Goal: Find contact information: Find contact information

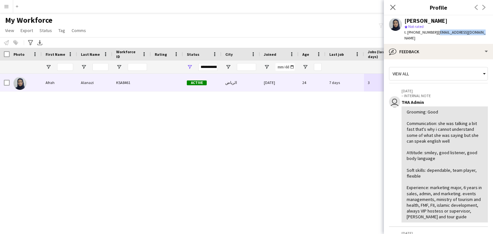
scroll to position [180, 0]
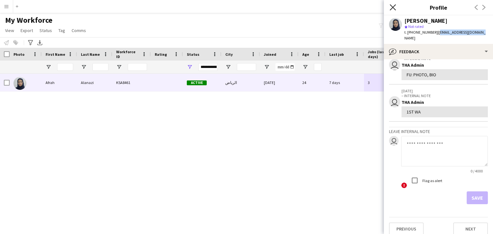
click at [395, 4] on icon "Close pop-in" at bounding box center [393, 7] width 6 height 6
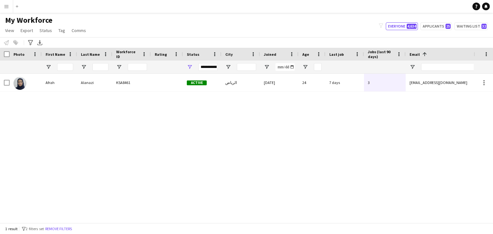
drag, startPoint x: 270, startPoint y: 132, endPoint x: 265, endPoint y: 128, distance: 6.8
click at [270, 132] on div "[PERSON_NAME] KSA8461 Active [GEOGRAPHIC_DATA] [DATE] 24 7 days 3 [EMAIL_ADDRES…" at bounding box center [237, 146] width 474 height 145
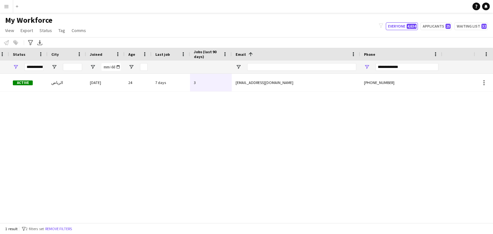
scroll to position [0, 222]
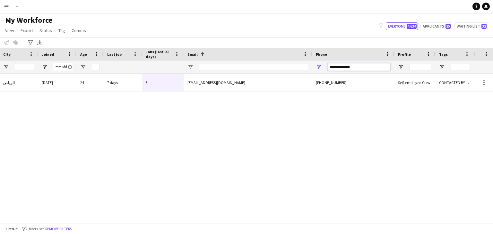
drag, startPoint x: 365, startPoint y: 68, endPoint x: 255, endPoint y: 61, distance: 110.0
click at [254, 60] on div "Workforce Details Rating Status City" at bounding box center [126, 61] width 696 height 26
paste input "Phone Filter Input"
click at [330, 67] on input "**********" at bounding box center [359, 67] width 63 height 8
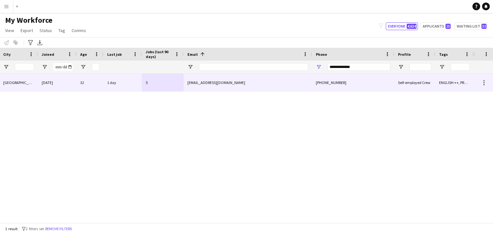
click at [276, 88] on div "[EMAIL_ADDRESS][DOMAIN_NAME]" at bounding box center [248, 83] width 128 height 18
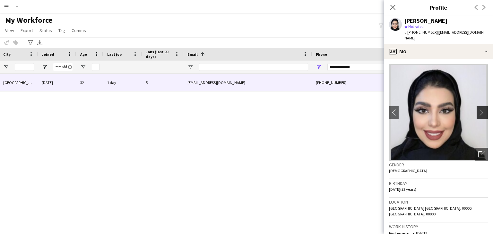
click at [478, 109] on app-icon "chevron-right" at bounding box center [483, 112] width 10 height 7
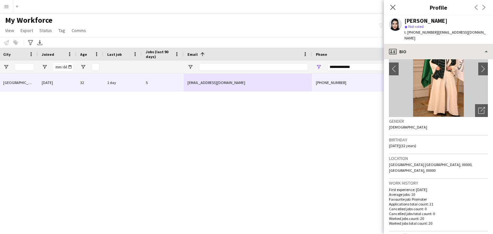
scroll to position [0, 0]
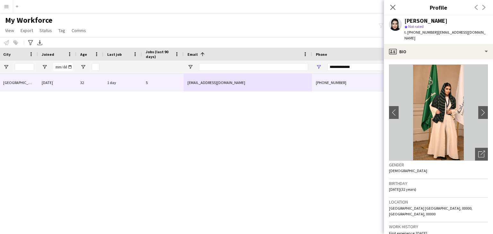
click at [419, 33] on span "t. [PHONE_NUMBER]" at bounding box center [421, 32] width 33 height 5
click at [412, 32] on span "t. [PHONE_NUMBER]" at bounding box center [421, 32] width 33 height 5
click at [410, 32] on span "t. [PHONE_NUMBER]" at bounding box center [421, 32] width 33 height 5
drag, startPoint x: 435, startPoint y: 33, endPoint x: 478, endPoint y: 36, distance: 43.1
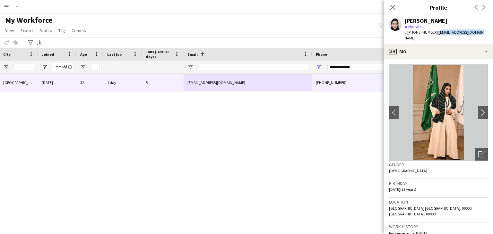
click at [478, 36] on div "[PERSON_NAME] star Not rated t. [PHONE_NUMBER] | [EMAIL_ADDRESS][DOMAIN_NAME]" at bounding box center [438, 29] width 109 height 29
copy span "[EMAIL_ADDRESS][DOMAIN_NAME]"
click at [478, 110] on app-icon "chevron-right" at bounding box center [483, 112] width 10 height 7
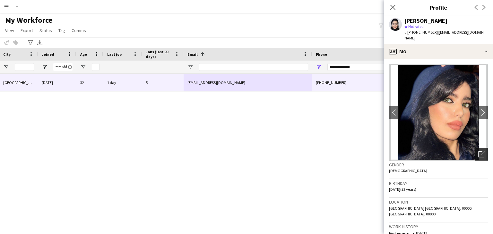
click at [478, 151] on icon "Open photos pop-in" at bounding box center [481, 154] width 7 height 7
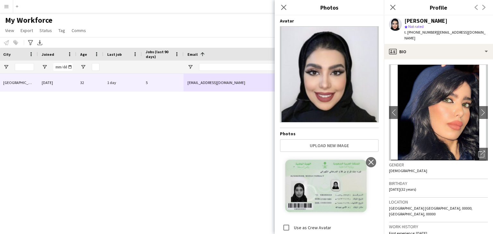
click at [325, 90] on img at bounding box center [329, 74] width 99 height 96
click at [283, 6] on icon at bounding box center [284, 7] width 6 height 6
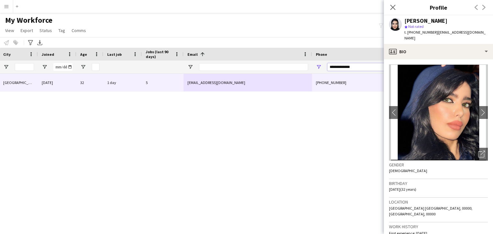
drag, startPoint x: 357, startPoint y: 66, endPoint x: 206, endPoint y: 53, distance: 152.1
click at [206, 53] on div "Workforce Details Rating Status City" at bounding box center [126, 61] width 696 height 26
paste input "Phone Filter Input"
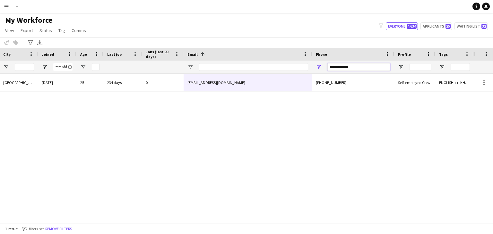
click at [329, 66] on input "**********" at bounding box center [359, 67] width 63 height 8
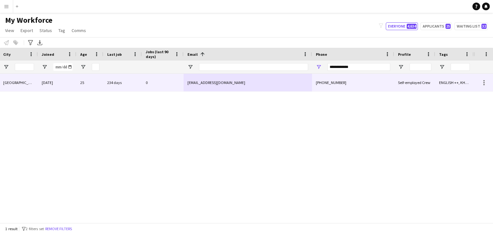
click at [272, 81] on div "[EMAIL_ADDRESS][DOMAIN_NAME]" at bounding box center [248, 83] width 128 height 18
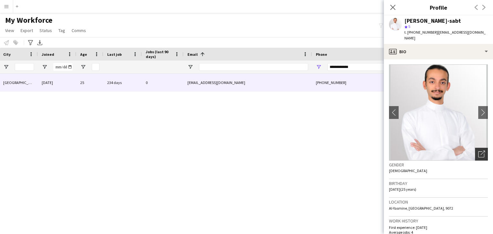
click at [479, 151] on icon "Open photos pop-in" at bounding box center [481, 154] width 7 height 7
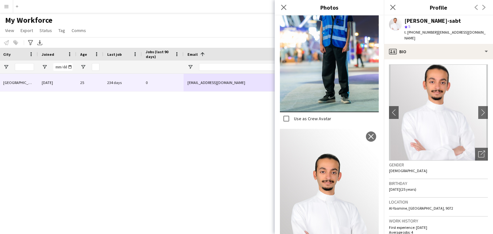
scroll to position [385, 0]
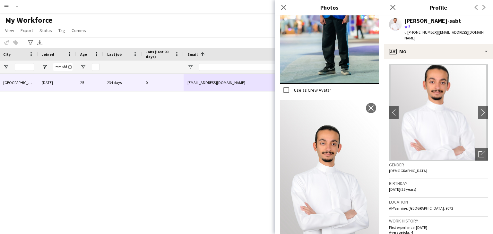
click at [211, 149] on div "5.0 Active [GEOGRAPHIC_DATA] [DATE] 25 234 days 0 [EMAIL_ADDRESS][DOMAIN_NAME] …" at bounding box center [237, 146] width 474 height 145
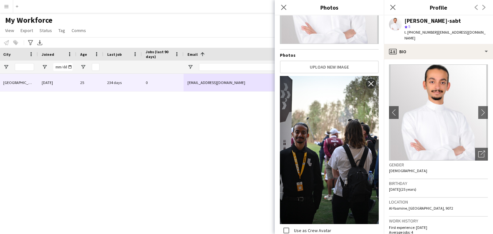
scroll to position [0, 0]
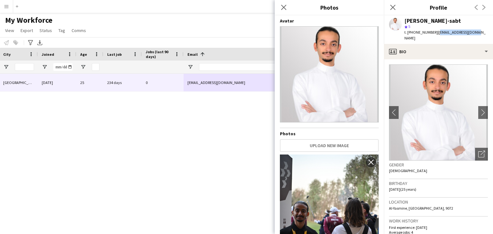
drag, startPoint x: 435, startPoint y: 32, endPoint x: 475, endPoint y: 32, distance: 39.5
click at [475, 32] on div "[PERSON_NAME]-sabt star 5 t. [PHONE_NUMBER] | [EMAIL_ADDRESS][DOMAIN_NAME]" at bounding box center [438, 29] width 109 height 29
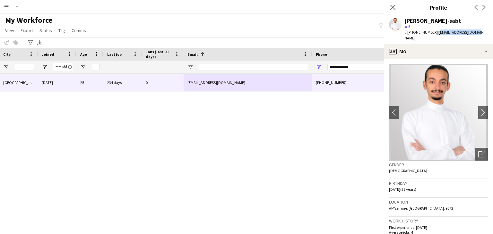
copy span "[EMAIL_ADDRESS][DOMAIN_NAME]"
paste input "Phone Filter Input"
drag, startPoint x: 357, startPoint y: 68, endPoint x: 263, endPoint y: 64, distance: 93.8
click at [263, 64] on div "**********" at bounding box center [126, 67] width 696 height 13
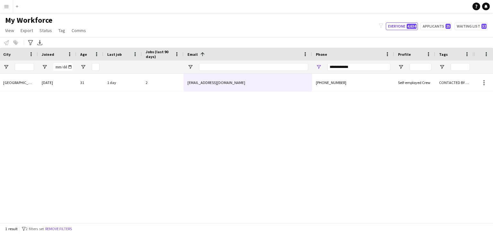
click at [298, 93] on div "5.0 Active [GEOGRAPHIC_DATA] [DATE] 31 1 day 2 [EMAIL_ADDRESS][DOMAIN_NAME] [PH…" at bounding box center [237, 146] width 474 height 145
click at [297, 84] on div "[EMAIL_ADDRESS][DOMAIN_NAME]" at bounding box center [248, 83] width 128 height 18
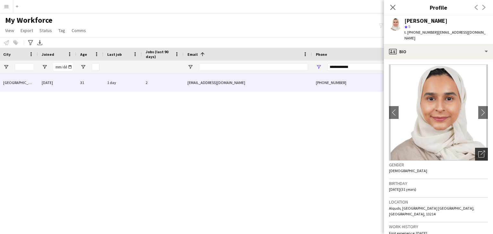
click at [478, 151] on icon "Open photos pop-in" at bounding box center [481, 154] width 7 height 7
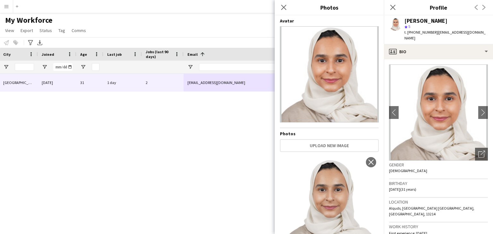
click at [154, 166] on div "5.0 Active [GEOGRAPHIC_DATA] [DATE] 31 1 day 2 [EMAIL_ADDRESS][DOMAIN_NAME] [PH…" at bounding box center [237, 146] width 474 height 145
drag, startPoint x: 426, startPoint y: 31, endPoint x: 433, endPoint y: 31, distance: 6.4
click at [433, 31] on span "t. [PHONE_NUMBER]" at bounding box center [421, 32] width 33 height 5
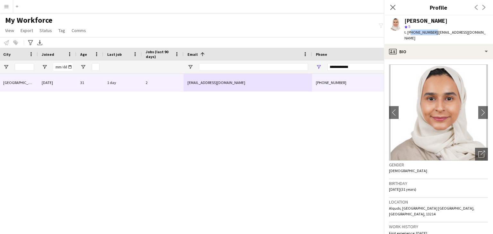
copy span "966552783316"
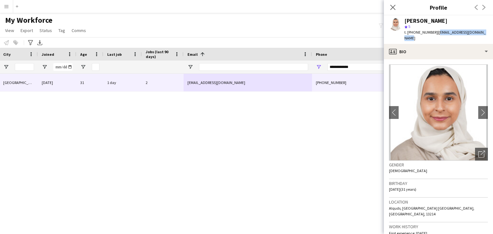
drag, startPoint x: 435, startPoint y: 32, endPoint x: 483, endPoint y: 34, distance: 47.9
click at [483, 34] on span "| [EMAIL_ADDRESS][DOMAIN_NAME]" at bounding box center [445, 35] width 81 height 11
copy span "[EMAIL_ADDRESS][DOMAIN_NAME]"
drag, startPoint x: 360, startPoint y: 66, endPoint x: 319, endPoint y: 69, distance: 40.6
click at [272, 64] on div "**********" at bounding box center [126, 67] width 696 height 13
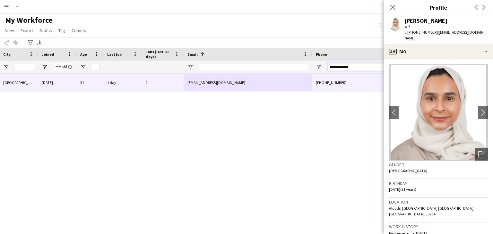
paste input "Phone Filter Input"
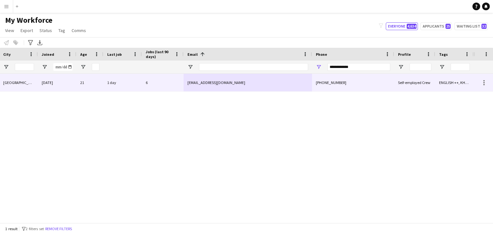
click at [365, 89] on div "[PHONE_NUMBER]" at bounding box center [353, 83] width 82 height 18
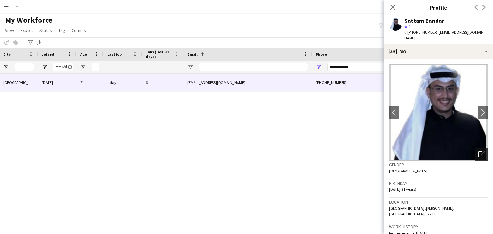
click at [478, 151] on icon "Open photos pop-in" at bounding box center [481, 154] width 7 height 7
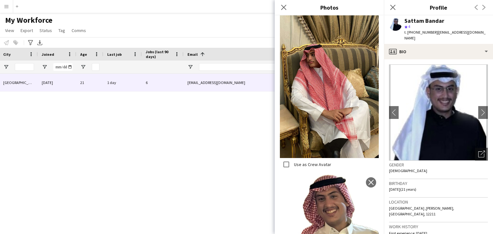
scroll to position [193, 0]
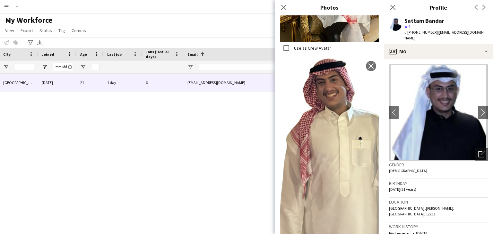
click at [331, 107] on img at bounding box center [329, 157] width 99 height 199
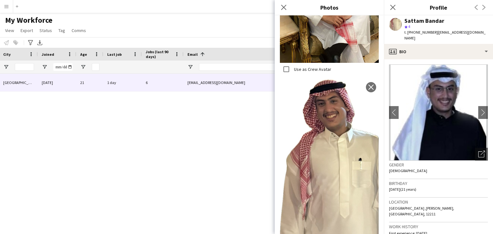
scroll to position [265, 0]
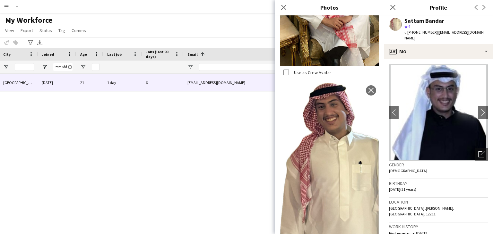
click at [116, 143] on div "4.0 Active [GEOGRAPHIC_DATA] [DATE] 21 1 day 6 [EMAIL_ADDRESS][DOMAIN_NAME] [PH…" at bounding box center [237, 146] width 474 height 145
drag, startPoint x: 410, startPoint y: 31, endPoint x: 432, endPoint y: 34, distance: 22.0
click at [432, 34] on span "t. [PHONE_NUMBER]" at bounding box center [421, 32] width 33 height 5
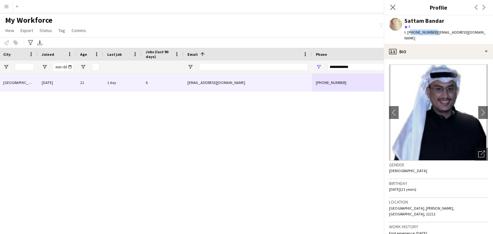
copy span "966508118155"
drag, startPoint x: 371, startPoint y: 67, endPoint x: 150, endPoint y: 63, distance: 220.6
click at [137, 62] on div "**********" at bounding box center [126, 67] width 696 height 13
paste input "Phone Filter Input"
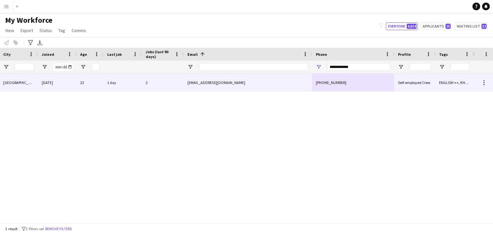
click at [346, 82] on div "[PHONE_NUMBER]" at bounding box center [353, 83] width 82 height 18
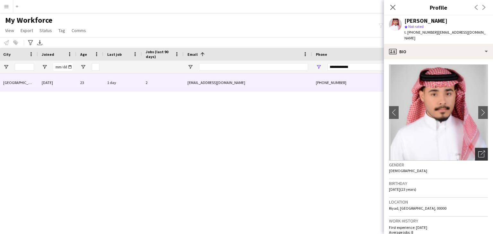
click at [479, 151] on icon "Open photos pop-in" at bounding box center [481, 154] width 7 height 7
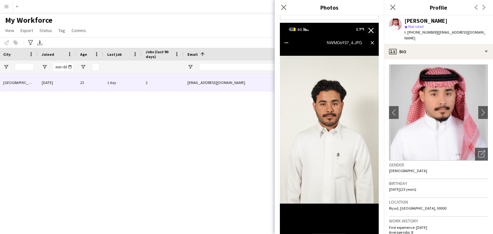
click at [321, 114] on img at bounding box center [329, 130] width 99 height 215
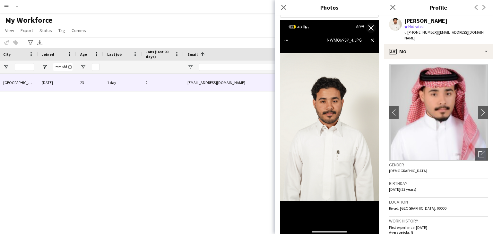
scroll to position [137, 0]
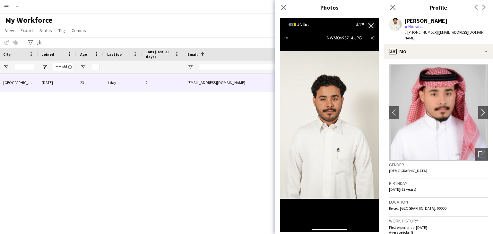
click at [397, 6] on div "Close pop-in" at bounding box center [393, 7] width 18 height 15
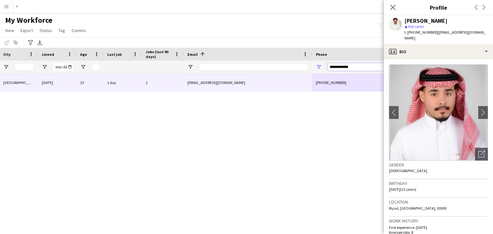
drag, startPoint x: 363, startPoint y: 66, endPoint x: 272, endPoint y: 60, distance: 90.7
click at [232, 52] on div "Workforce Details Rating Status City" at bounding box center [126, 61] width 696 height 26
paste input "Phone Filter Input"
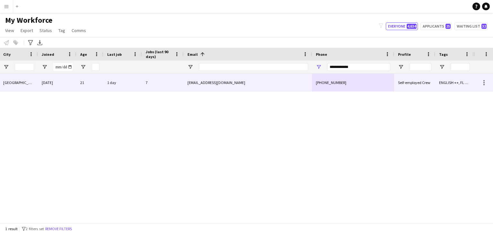
click at [206, 83] on div "[EMAIL_ADDRESS][DOMAIN_NAME]" at bounding box center [248, 83] width 128 height 18
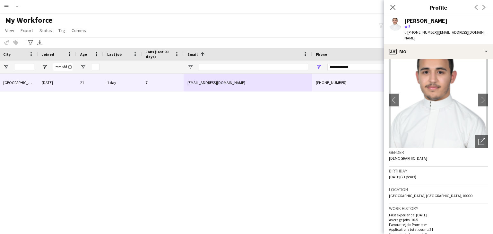
scroll to position [32, 0]
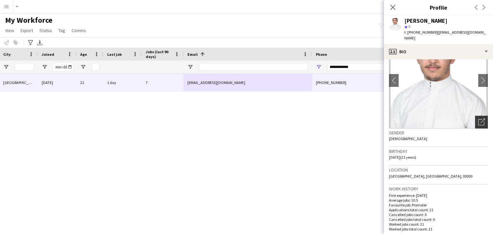
click at [478, 119] on icon "Open photos pop-in" at bounding box center [481, 122] width 7 height 7
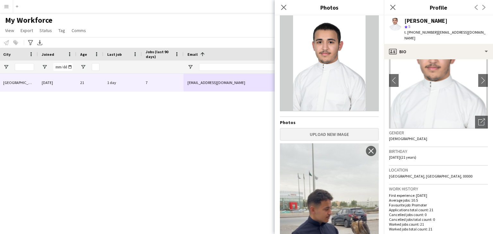
scroll to position [0, 0]
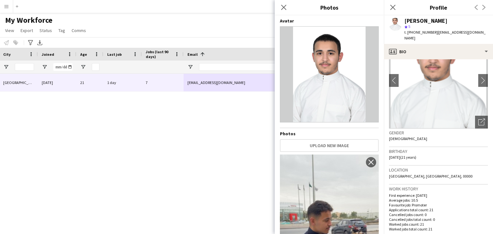
click at [326, 97] on img at bounding box center [329, 74] width 99 height 96
click at [284, 12] on div "Close pop-in" at bounding box center [284, 7] width 18 height 15
click at [283, 8] on icon "Close pop-in" at bounding box center [284, 7] width 6 height 6
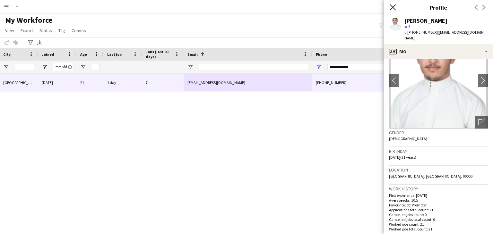
click at [394, 6] on icon at bounding box center [393, 7] width 6 height 6
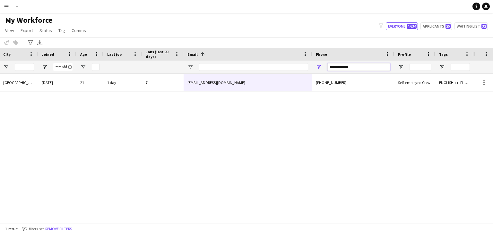
paste input "Phone Filter Input"
drag, startPoint x: 372, startPoint y: 67, endPoint x: 188, endPoint y: 59, distance: 183.9
click at [188, 59] on div "Workforce Details Rating Status City" at bounding box center [126, 61] width 696 height 26
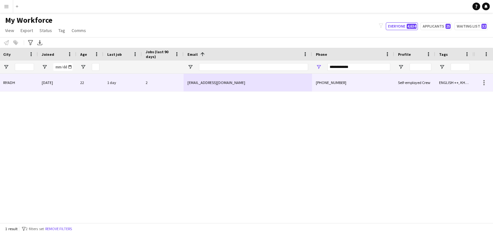
click at [232, 88] on div "[EMAIL_ADDRESS][DOMAIN_NAME]" at bounding box center [248, 83] width 128 height 18
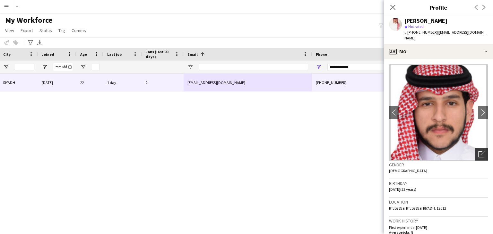
click at [481, 151] on icon at bounding box center [483, 153] width 4 height 4
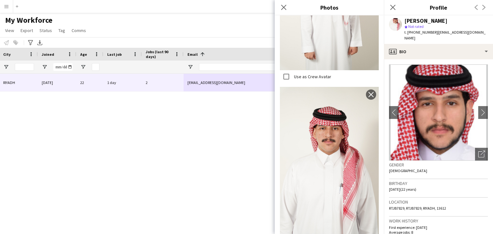
click at [324, 135] on img at bounding box center [329, 161] width 99 height 148
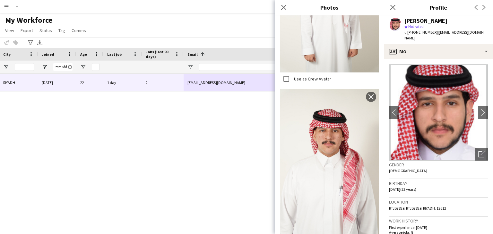
click at [199, 139] on div "Active RIYADH [DATE] 22 1 day 2 [EMAIL_ADDRESS][DOMAIN_NAME] [PHONE_NUMBER] Sel…" at bounding box center [237, 146] width 474 height 145
click at [397, 7] on div "Close pop-in" at bounding box center [393, 7] width 18 height 15
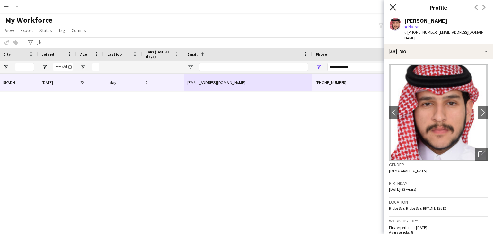
drag, startPoint x: 393, startPoint y: 9, endPoint x: 366, endPoint y: 65, distance: 61.8
click at [393, 9] on icon "Close pop-in" at bounding box center [392, 7] width 5 height 5
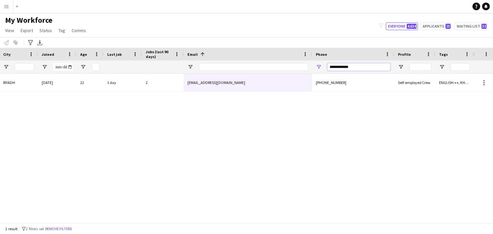
drag, startPoint x: 344, startPoint y: 64, endPoint x: 265, endPoint y: 59, distance: 79.8
click at [262, 57] on div "Workforce Details Rating Status City" at bounding box center [126, 61] width 696 height 26
paste input "Phone Filter Input"
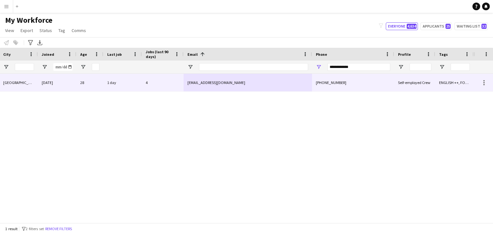
click at [316, 89] on div "[PHONE_NUMBER]" at bounding box center [353, 83] width 82 height 18
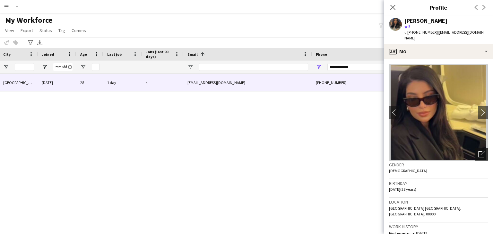
click at [477, 152] on div "Open photos pop-in" at bounding box center [481, 154] width 13 height 13
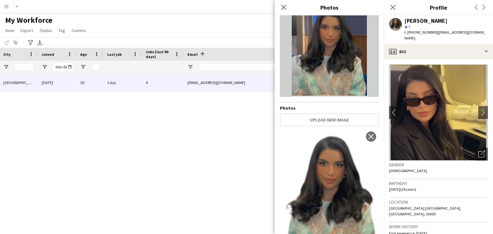
scroll to position [96, 0]
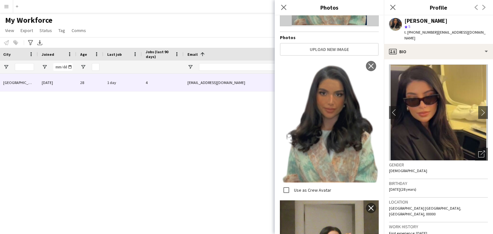
click at [330, 134] on img at bounding box center [329, 121] width 99 height 126
drag, startPoint x: 194, startPoint y: 157, endPoint x: 223, endPoint y: 135, distance: 36.5
click at [194, 156] on div "5.0 Active [GEOGRAPHIC_DATA] [DATE] 28 1 day 4 [EMAIL_ADDRESS][DOMAIN_NAME] [PH…" at bounding box center [237, 146] width 474 height 145
click at [285, 7] on icon "Close pop-in" at bounding box center [284, 7] width 6 height 6
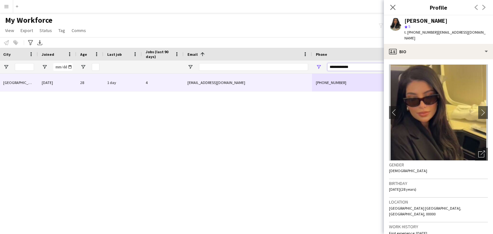
drag, startPoint x: 355, startPoint y: 68, endPoint x: 230, endPoint y: 59, distance: 125.2
click at [230, 59] on div "Workforce Details Rating Status City" at bounding box center [126, 61] width 696 height 26
paste input "Phone Filter Input"
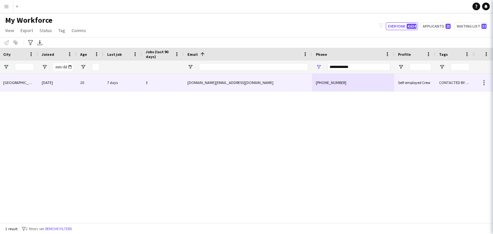
click at [268, 87] on div "[DOMAIN_NAME][EMAIL_ADDRESS][DOMAIN_NAME]" at bounding box center [248, 83] width 128 height 18
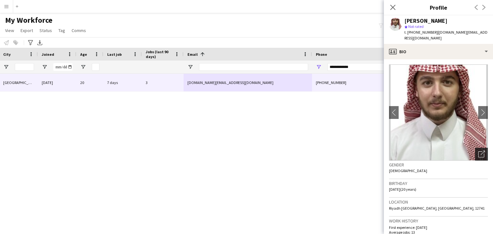
click at [478, 151] on icon "Open photos pop-in" at bounding box center [481, 154] width 7 height 7
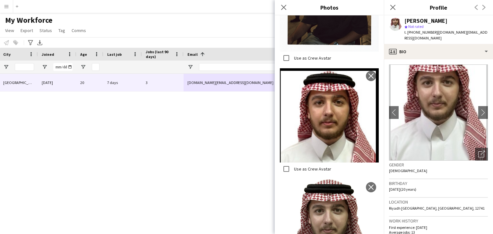
scroll to position [867, 0]
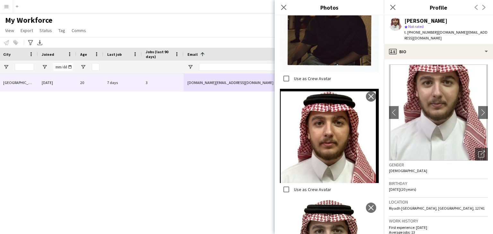
click at [328, 112] on img at bounding box center [329, 136] width 99 height 94
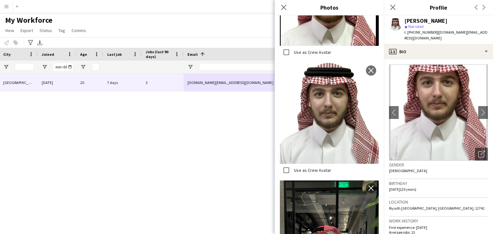
click at [331, 95] on img at bounding box center [329, 113] width 99 height 101
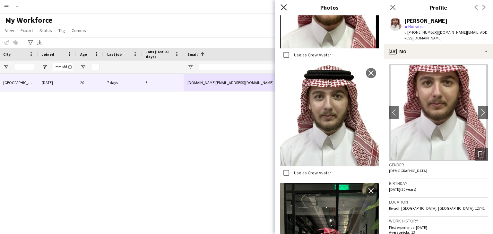
click at [284, 8] on icon at bounding box center [284, 7] width 6 height 6
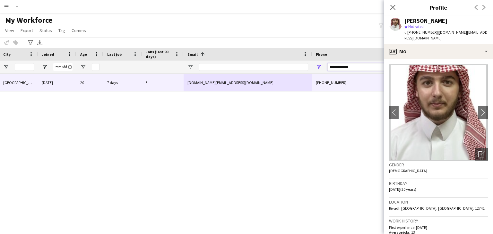
paste input "Phone Filter Input"
drag, startPoint x: 363, startPoint y: 67, endPoint x: 219, endPoint y: 59, distance: 144.4
click at [219, 59] on div "Workforce Details Rating Status City" at bounding box center [126, 61] width 696 height 26
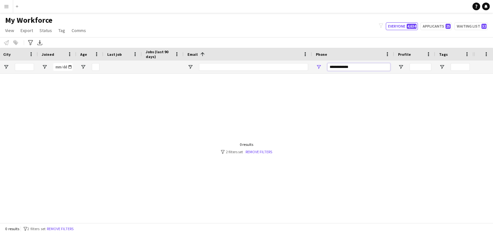
type input "**********"
click at [356, 68] on input "**********" at bounding box center [359, 67] width 63 height 8
click at [360, 67] on input "**********" at bounding box center [359, 67] width 63 height 8
click at [338, 74] on div at bounding box center [126, 74] width 696 height 0
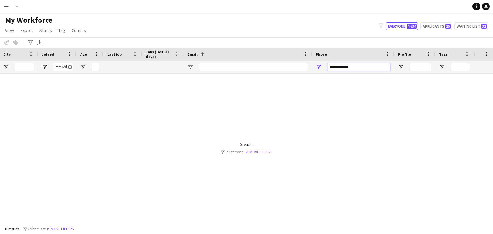
click at [330, 66] on input "**********" at bounding box center [359, 67] width 63 height 8
drag, startPoint x: 337, startPoint y: 67, endPoint x: 302, endPoint y: 66, distance: 34.7
click at [302, 66] on div "**********" at bounding box center [126, 67] width 696 height 13
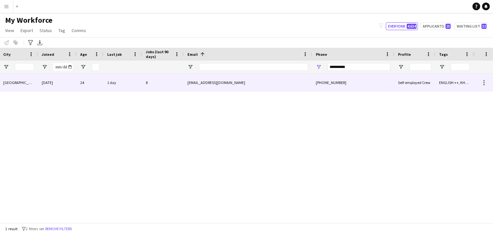
click at [299, 88] on div "[EMAIL_ADDRESS][DOMAIN_NAME]" at bounding box center [248, 83] width 128 height 18
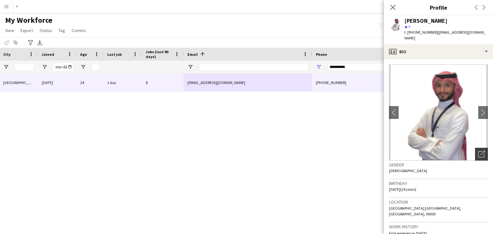
click at [479, 155] on icon "Open photos pop-in" at bounding box center [481, 154] width 7 height 7
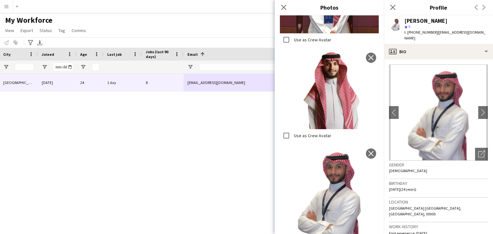
scroll to position [380, 0]
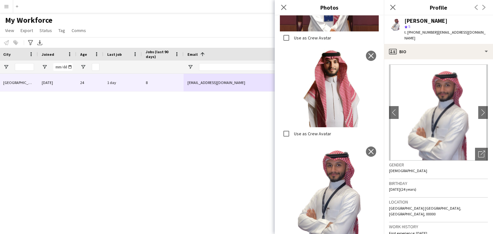
click at [321, 65] on img at bounding box center [329, 87] width 99 height 79
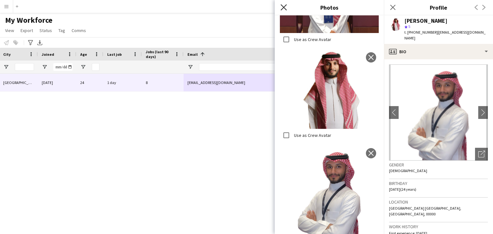
click at [283, 6] on icon "Close pop-in" at bounding box center [284, 7] width 6 height 6
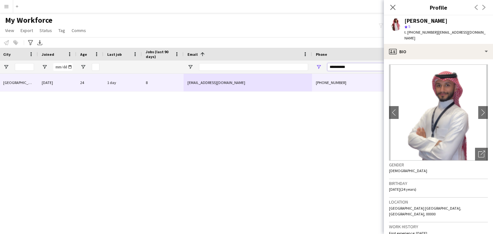
drag, startPoint x: 361, startPoint y: 65, endPoint x: 310, endPoint y: 73, distance: 51.3
click at [231, 58] on div "Workforce Details Rating Status City" at bounding box center [126, 61] width 696 height 26
paste input "**"
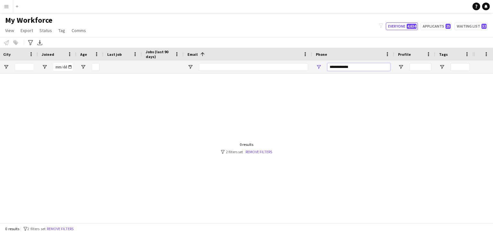
drag, startPoint x: 335, startPoint y: 65, endPoint x: 316, endPoint y: 65, distance: 18.9
click at [316, 65] on div "**********" at bounding box center [353, 67] width 82 height 13
type input "**********"
click at [369, 70] on div "**********" at bounding box center [359, 67] width 63 height 13
drag, startPoint x: 367, startPoint y: 66, endPoint x: 246, endPoint y: 70, distance: 121.8
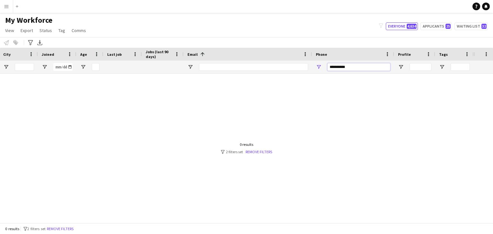
click at [244, 68] on div "**********" at bounding box center [126, 67] width 696 height 13
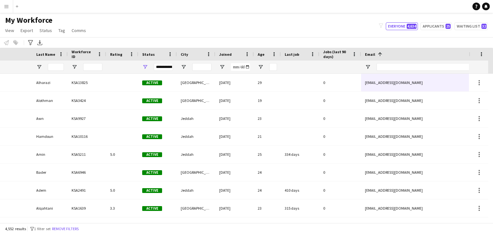
scroll to position [0, 0]
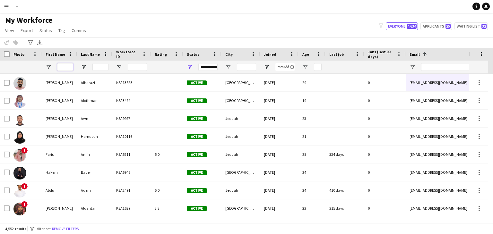
click at [63, 64] on input "First Name Filter Input" at bounding box center [65, 67] width 16 height 8
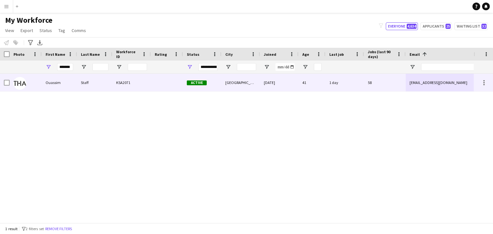
click at [78, 81] on div "Staff" at bounding box center [94, 83] width 35 height 18
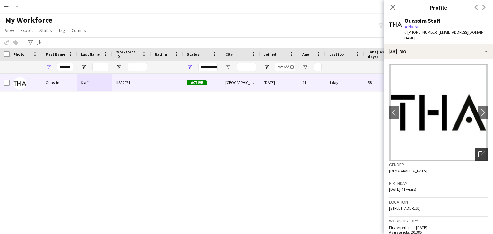
click at [478, 151] on icon "Open photos pop-in" at bounding box center [481, 154] width 7 height 7
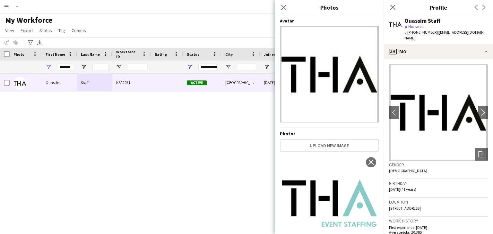
drag, startPoint x: 282, startPoint y: 5, endPoint x: 206, endPoint y: 9, distance: 76.8
click at [282, 5] on icon "Close pop-in" at bounding box center [283, 7] width 5 height 5
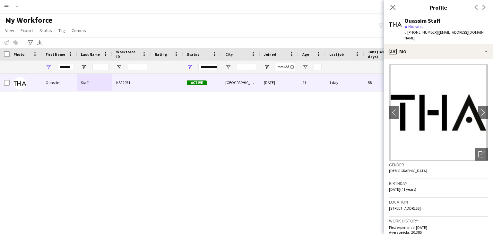
click at [67, 63] on div "*******" at bounding box center [65, 67] width 16 height 13
click at [66, 66] on input "*******" at bounding box center [65, 67] width 16 height 8
click at [66, 68] on input "*******" at bounding box center [65, 67] width 16 height 8
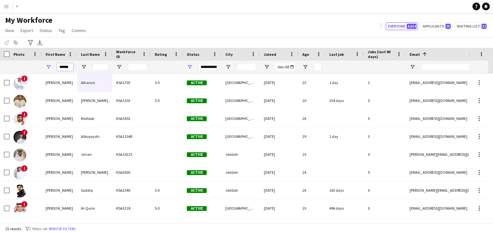
type input "******"
click at [98, 68] on input "Last Name Filter Input" at bounding box center [100, 67] width 16 height 8
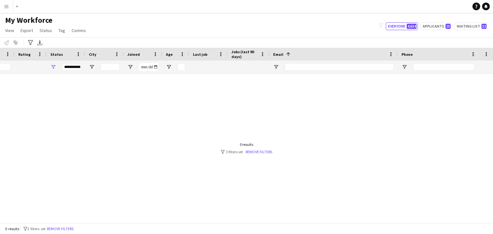
scroll to position [0, 66]
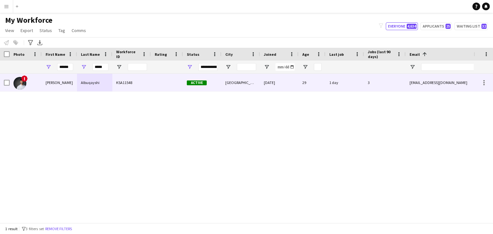
click at [164, 88] on div at bounding box center [167, 83] width 32 height 18
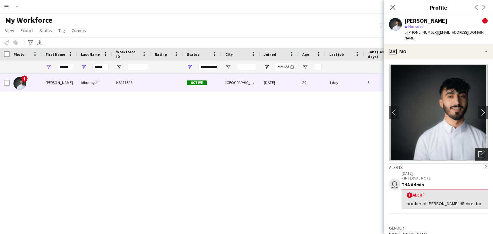
click at [478, 151] on icon "Open photos pop-in" at bounding box center [481, 154] width 7 height 7
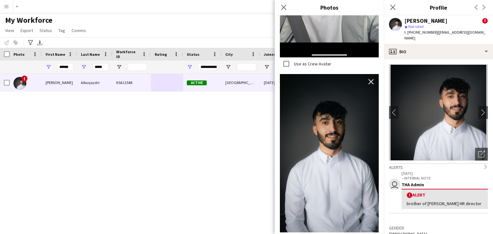
click at [115, 161] on div "! [PERSON_NAME] KSA11548 Active [GEOGRAPHIC_DATA] [DATE] 29 1 day 3 [EMAIL_ADDR…" at bounding box center [237, 146] width 474 height 145
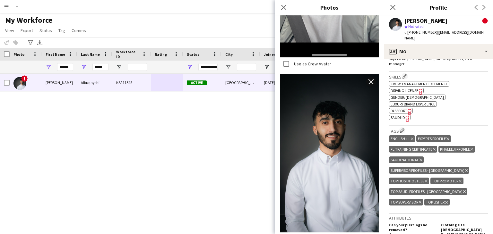
click at [402, 115] on span "SAUDI ID" at bounding box center [398, 117] width 14 height 5
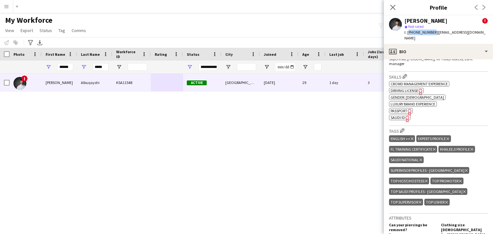
drag, startPoint x: 408, startPoint y: 31, endPoint x: 431, endPoint y: 32, distance: 22.8
click at [431, 32] on span "t. [PHONE_NUMBER]" at bounding box center [421, 32] width 33 height 5
drag, startPoint x: 408, startPoint y: 32, endPoint x: 427, endPoint y: 32, distance: 18.9
click at [427, 32] on span "t. [PHONE_NUMBER]" at bounding box center [421, 32] width 33 height 5
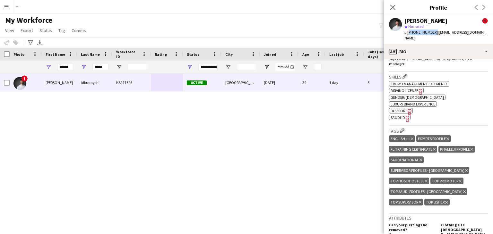
drag, startPoint x: 407, startPoint y: 32, endPoint x: 432, endPoint y: 32, distance: 24.7
click at [432, 32] on span "t. [PHONE_NUMBER]" at bounding box center [421, 32] width 33 height 5
copy span "[PHONE_NUMBER]"
drag, startPoint x: 405, startPoint y: 19, endPoint x: 454, endPoint y: 20, distance: 49.5
click at [454, 20] on div "[PERSON_NAME] !" at bounding box center [446, 21] width 83 height 6
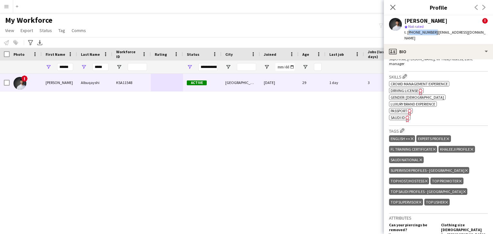
copy div "[PERSON_NAME]"
drag, startPoint x: 408, startPoint y: 32, endPoint x: 432, endPoint y: 34, distance: 23.5
click at [432, 34] on span "t. [PHONE_NUMBER]" at bounding box center [421, 32] width 33 height 5
copy span "[PHONE_NUMBER]"
click at [98, 66] on input "*****" at bounding box center [100, 67] width 16 height 8
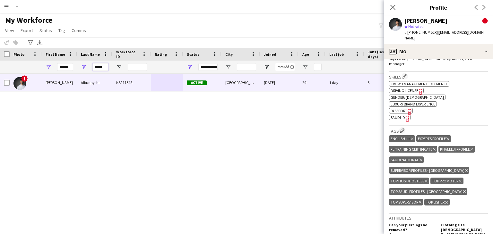
click at [98, 66] on input "*****" at bounding box center [100, 67] width 16 height 8
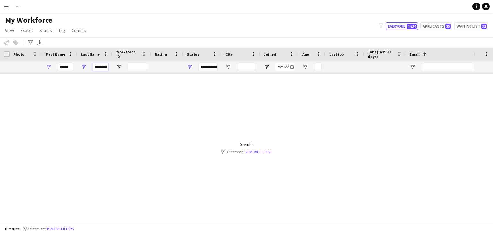
type input "********"
click at [65, 66] on input "******" at bounding box center [65, 67] width 16 height 8
click at [65, 65] on input "******" at bounding box center [65, 67] width 16 height 8
click at [99, 69] on input "********" at bounding box center [100, 67] width 16 height 8
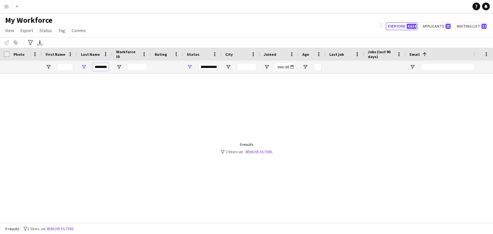
click at [106, 69] on input "********" at bounding box center [100, 67] width 16 height 8
click at [107, 69] on input "********" at bounding box center [100, 67] width 16 height 8
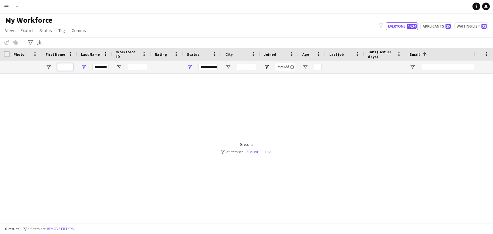
click at [68, 65] on input "First Name Filter Input" at bounding box center [65, 67] width 16 height 8
click at [102, 67] on input "********" at bounding box center [100, 67] width 16 height 8
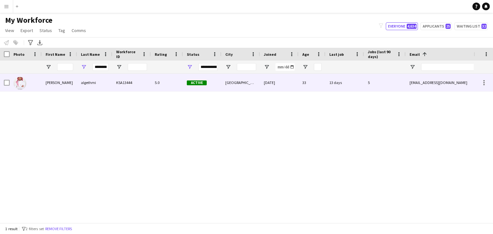
click at [118, 83] on div "KSA13444" at bounding box center [131, 83] width 39 height 18
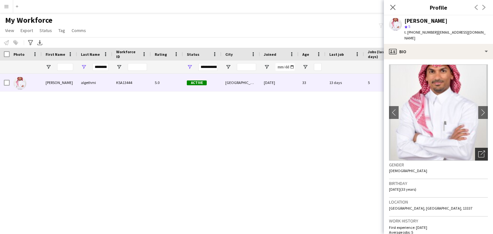
click at [476, 148] on div "Open photos pop-in" at bounding box center [481, 154] width 13 height 13
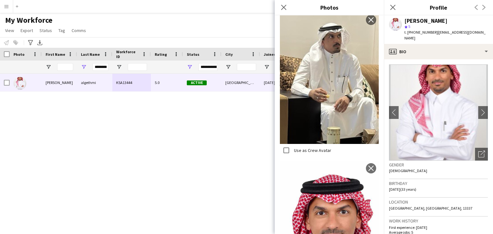
scroll to position [739, 0]
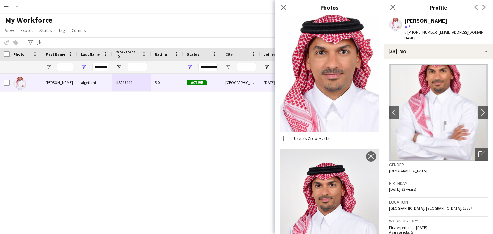
click at [481, 22] on app-profile-header "[PERSON_NAME] algethmi star 5 t. [PHONE_NUMBER] | [EMAIL_ADDRESS][DOMAIN_NAME]" at bounding box center [438, 29] width 109 height 29
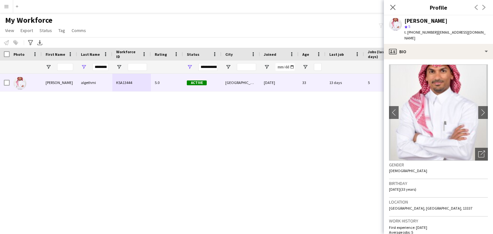
drag, startPoint x: 406, startPoint y: 20, endPoint x: 450, endPoint y: 22, distance: 43.7
click at [450, 22] on div "[PERSON_NAME]" at bounding box center [446, 21] width 83 height 6
copy div "[PERSON_NAME]"
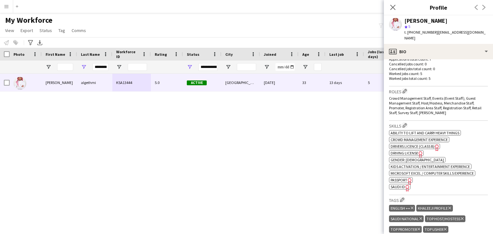
scroll to position [225, 0]
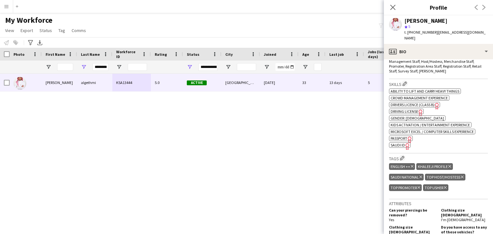
click at [404, 143] on icon "Freelancer has uploaded a photo validation of skill. Click to see" at bounding box center [407, 146] width 7 height 7
drag, startPoint x: 407, startPoint y: 31, endPoint x: 432, endPoint y: 35, distance: 24.8
click at [432, 35] on div "[PERSON_NAME] algethmi star 5 t. [PHONE_NUMBER] | [EMAIL_ADDRESS][DOMAIN_NAME]" at bounding box center [438, 29] width 109 height 29
click at [99, 63] on input "********" at bounding box center [100, 67] width 16 height 8
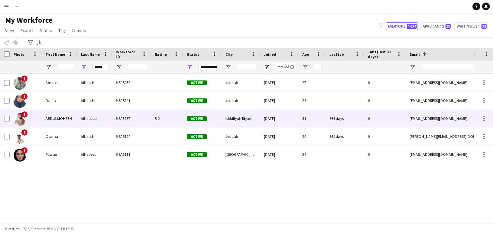
click at [117, 116] on div "KSA3257" at bounding box center [131, 119] width 39 height 18
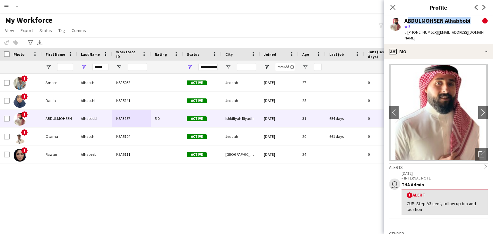
drag, startPoint x: 404, startPoint y: 20, endPoint x: 470, endPoint y: 19, distance: 65.8
click at [470, 19] on div "ABDULMOHSEN Alhabbobi ! star 5 t. [PHONE_NUMBER] | [EMAIL_ADDRESS][DOMAIN_NAME]" at bounding box center [438, 29] width 109 height 29
click at [470, 20] on div "ABDULMOHSEN Alhabbobi" at bounding box center [438, 21] width 66 height 6
drag, startPoint x: 405, startPoint y: 21, endPoint x: 471, endPoint y: 21, distance: 66.2
click at [471, 21] on div "ABDULMOHSEN Alhabbobi !" at bounding box center [446, 21] width 83 height 6
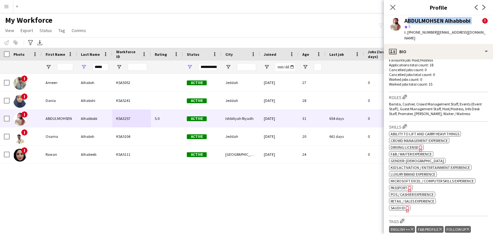
scroll to position [257, 0]
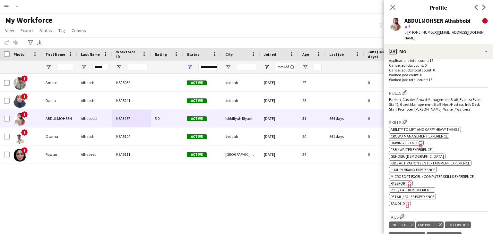
click at [403, 201] on span "SAUDI ID" at bounding box center [398, 203] width 14 height 5
drag, startPoint x: 410, startPoint y: 31, endPoint x: 432, endPoint y: 34, distance: 22.7
click at [432, 34] on span "t. [PHONE_NUMBER]" at bounding box center [421, 32] width 33 height 5
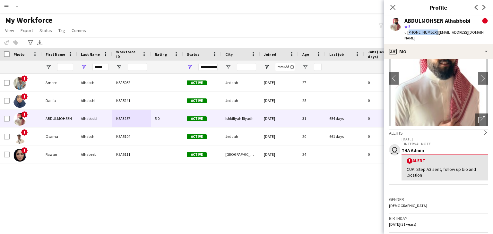
scroll to position [32, 0]
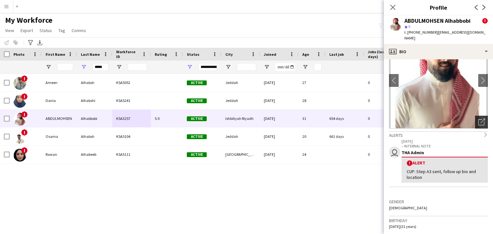
click at [479, 116] on div "Open photos pop-in" at bounding box center [481, 122] width 13 height 13
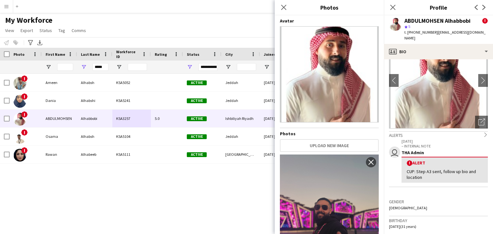
scroll to position [0, 0]
click at [396, 5] on icon "Close pop-in" at bounding box center [392, 7] width 5 height 5
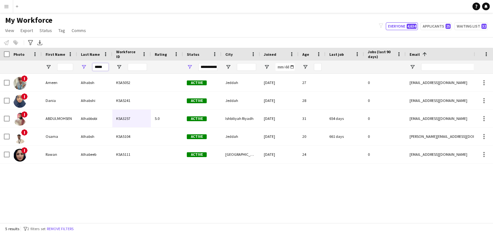
click at [105, 66] on input "*****" at bounding box center [100, 67] width 16 height 8
click at [96, 67] on input "*****" at bounding box center [100, 67] width 16 height 8
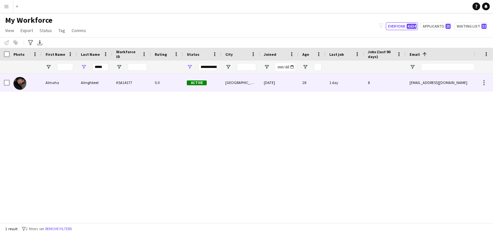
click at [149, 88] on div "KSA14177" at bounding box center [131, 83] width 39 height 18
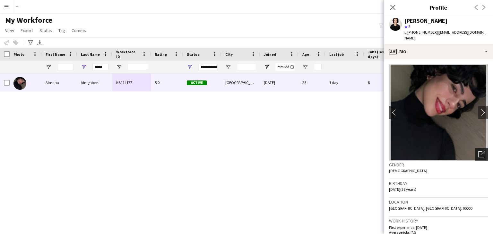
click at [481, 151] on icon at bounding box center [483, 153] width 4 height 4
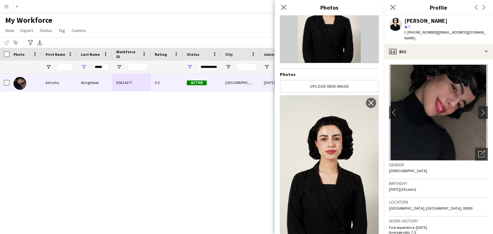
scroll to position [64, 0]
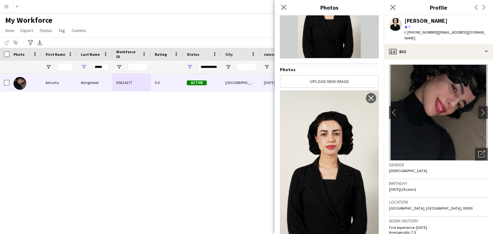
drag, startPoint x: 117, startPoint y: 151, endPoint x: 355, endPoint y: 81, distance: 247.4
click at [118, 151] on div "[PERSON_NAME] KSA14177 5.0 Active [GEOGRAPHIC_DATA] [DATE] 28 1 day 8 [EMAIL_AD…" at bounding box center [237, 146] width 474 height 145
drag, startPoint x: 405, startPoint y: 21, endPoint x: 455, endPoint y: 22, distance: 50.8
click at [455, 22] on div "[PERSON_NAME]" at bounding box center [446, 21] width 83 height 6
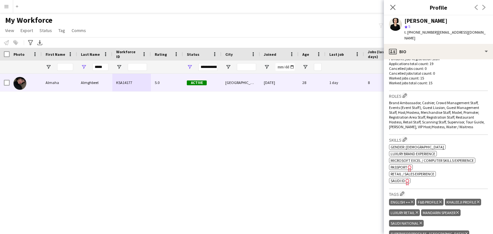
scroll to position [193, 0]
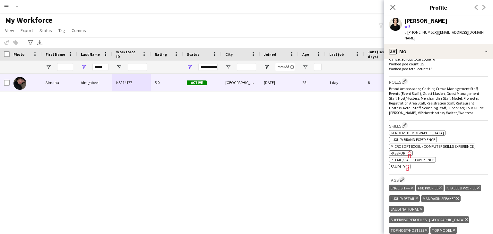
click at [404, 165] on icon "Freelancer has uploaded a photo validation of skill. Click to see" at bounding box center [407, 168] width 7 height 7
drag, startPoint x: 408, startPoint y: 32, endPoint x: 432, endPoint y: 33, distance: 23.5
click at [432, 33] on span "t. [PHONE_NUMBER]" at bounding box center [421, 32] width 33 height 5
click at [101, 65] on input "*****" at bounding box center [100, 67] width 16 height 8
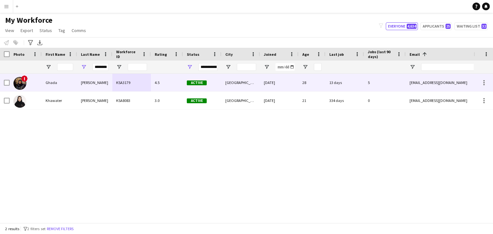
scroll to position [0, 0]
click at [251, 85] on div "[GEOGRAPHIC_DATA]" at bounding box center [241, 83] width 39 height 18
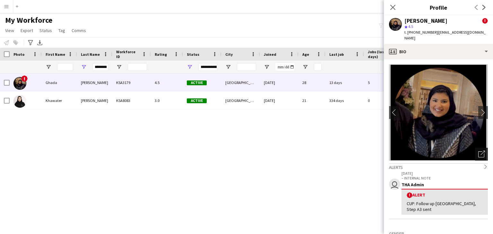
click at [481, 149] on div "Open photos pop-in" at bounding box center [481, 154] width 13 height 13
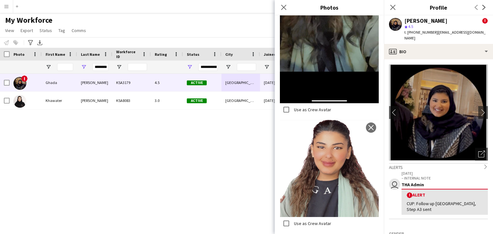
scroll to position [537, 0]
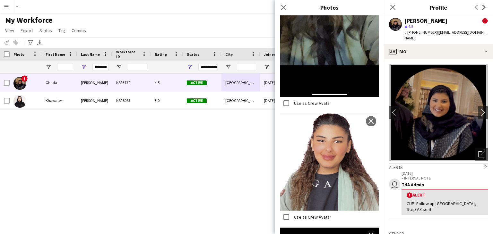
click at [185, 165] on div "! [PERSON_NAME] KSA3179 4.5 Active [GEOGRAPHIC_DATA] [DATE] 28 13 days 5 [EMAIL…" at bounding box center [237, 146] width 474 height 145
drag, startPoint x: 405, startPoint y: 21, endPoint x: 444, endPoint y: 22, distance: 39.5
click at [444, 22] on div "[PERSON_NAME] !" at bounding box center [446, 21] width 83 height 6
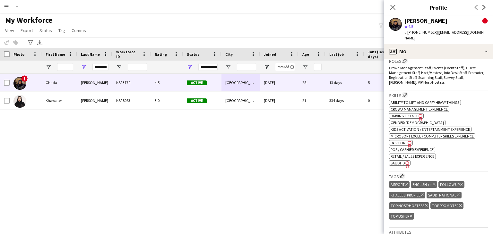
scroll to position [289, 0]
click at [401, 161] on span "SAUDI ID" at bounding box center [398, 163] width 14 height 5
drag, startPoint x: 410, startPoint y: 32, endPoint x: 435, endPoint y: 33, distance: 25.1
click at [435, 33] on div "t. [PHONE_NUMBER] | [EMAIL_ADDRESS][DOMAIN_NAME]" at bounding box center [446, 36] width 83 height 12
drag, startPoint x: 425, startPoint y: 32, endPoint x: 414, endPoint y: 32, distance: 11.6
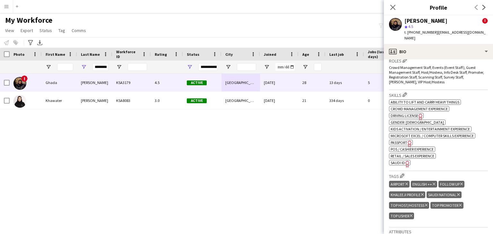
click at [425, 32] on span "t. [PHONE_NUMBER]" at bounding box center [421, 32] width 33 height 5
click at [412, 31] on span "t. [PHONE_NUMBER]" at bounding box center [421, 32] width 33 height 5
drag, startPoint x: 409, startPoint y: 31, endPoint x: 432, endPoint y: 32, distance: 22.2
click at [432, 32] on span "t. [PHONE_NUMBER]" at bounding box center [421, 32] width 33 height 5
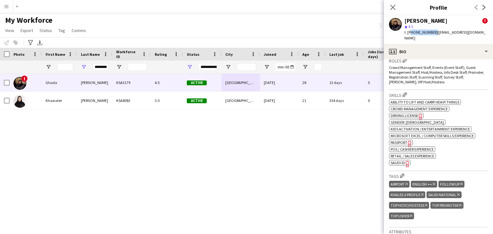
drag, startPoint x: 432, startPoint y: 32, endPoint x: 409, endPoint y: 30, distance: 22.6
click at [409, 30] on span "t. [PHONE_NUMBER]" at bounding box center [421, 32] width 33 height 5
click at [394, 9] on icon "Close pop-in" at bounding box center [393, 7] width 6 height 6
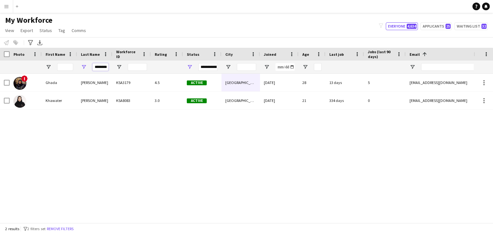
click at [104, 65] on input "********" at bounding box center [100, 67] width 16 height 8
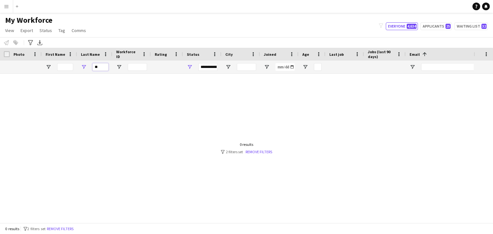
type input "*"
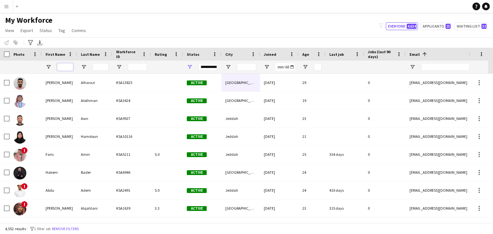
click at [64, 64] on input "First Name Filter Input" at bounding box center [65, 67] width 16 height 8
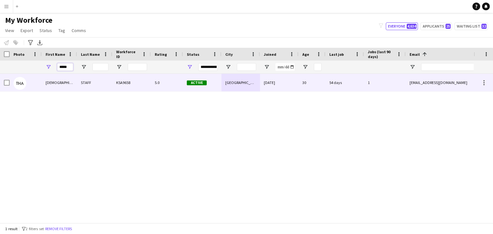
type input "*****"
click at [86, 82] on div "STAFF" at bounding box center [94, 83] width 35 height 18
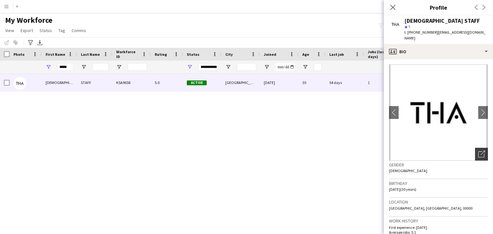
click at [476, 148] on div "Open photos pop-in" at bounding box center [481, 154] width 13 height 13
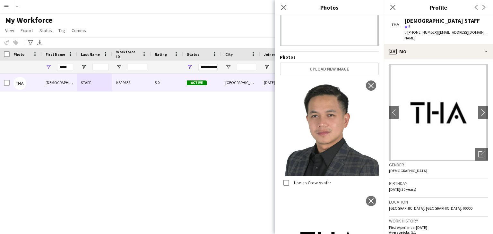
scroll to position [73, 0]
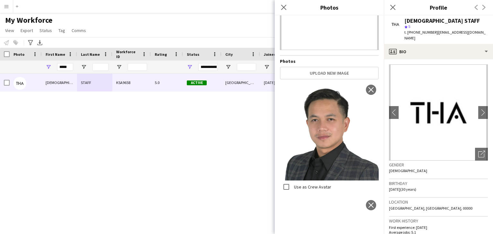
click at [327, 132] on img at bounding box center [329, 131] width 99 height 99
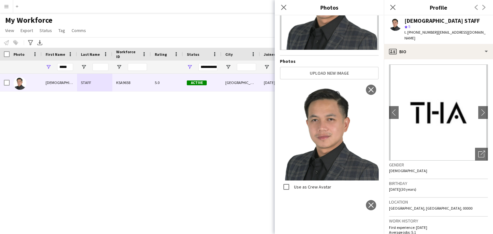
click at [144, 176] on div "[DEMOGRAPHIC_DATA] STAFF KSA9658 5.0 Active [GEOGRAPHIC_DATA] [DATE] 30 54 days…" at bounding box center [237, 146] width 474 height 145
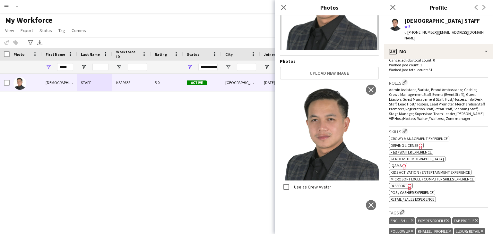
scroll to position [193, 0]
click at [399, 162] on span "IQAMA" at bounding box center [396, 164] width 11 height 5
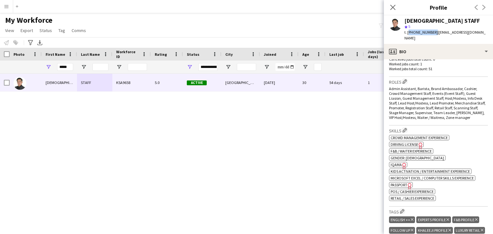
drag, startPoint x: 408, startPoint y: 31, endPoint x: 432, endPoint y: 33, distance: 23.8
click at [432, 33] on span "t. [PHONE_NUMBER]" at bounding box center [421, 32] width 33 height 5
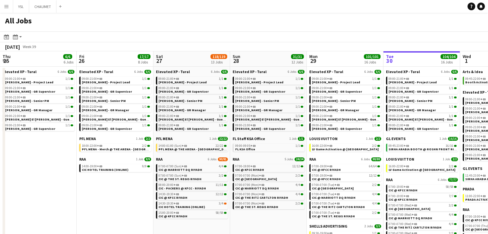
scroll to position [0, 255]
